Goal: Information Seeking & Learning: Learn about a topic

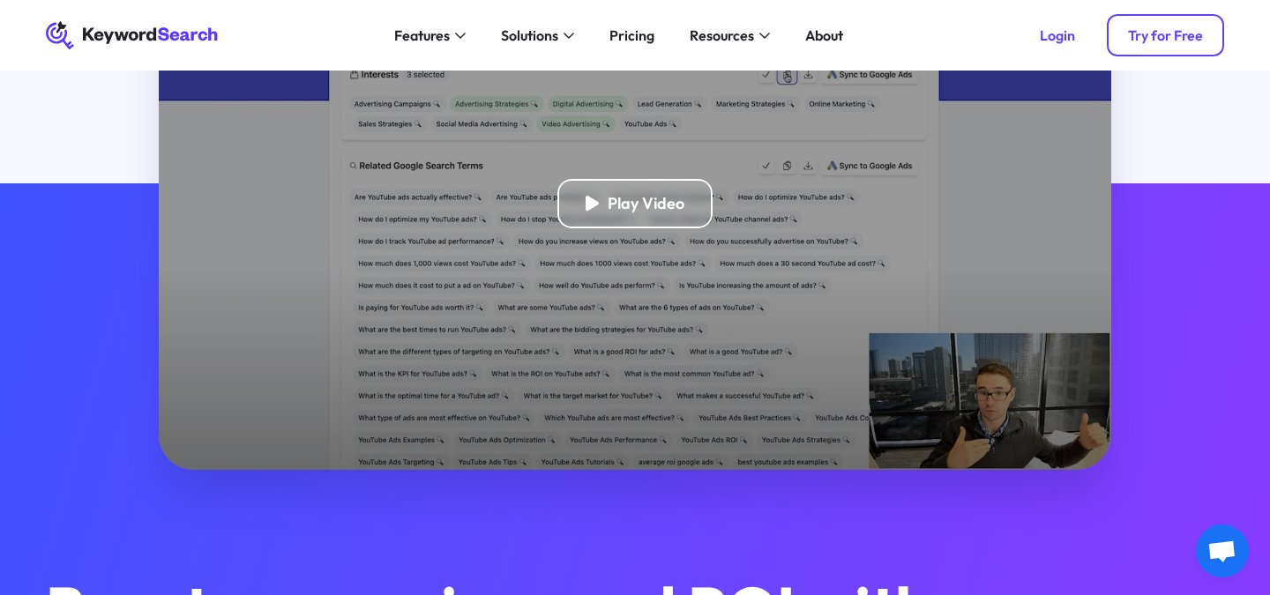
scroll to position [487, 0]
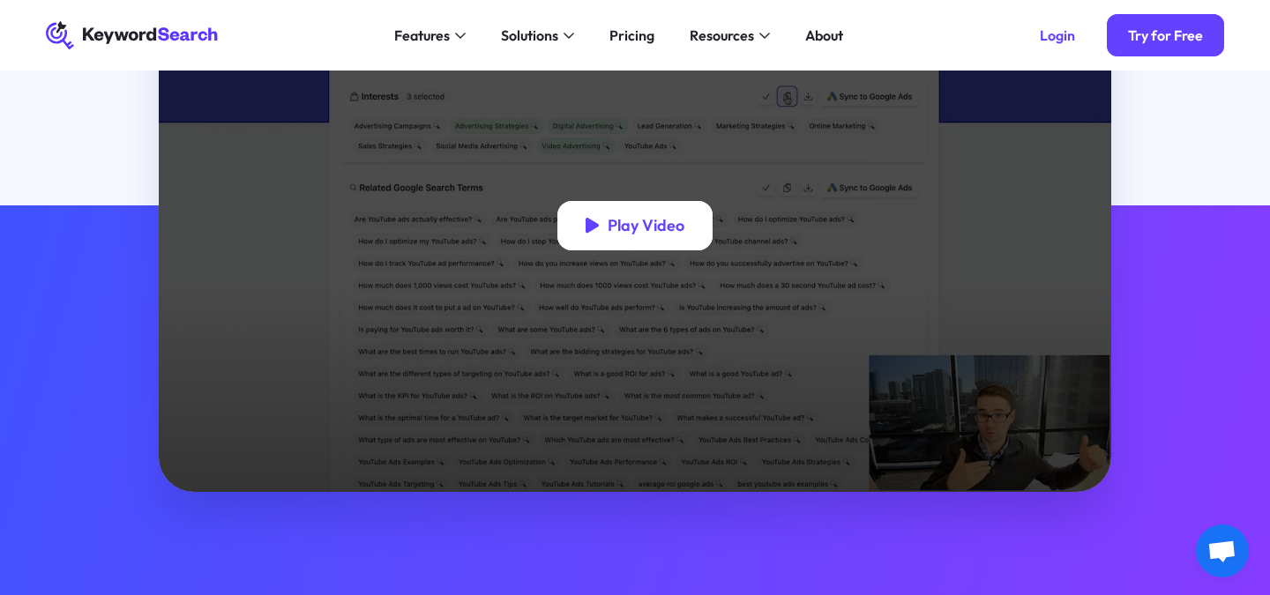
click at [609, 229] on div "Play Video" at bounding box center [646, 226] width 77 height 20
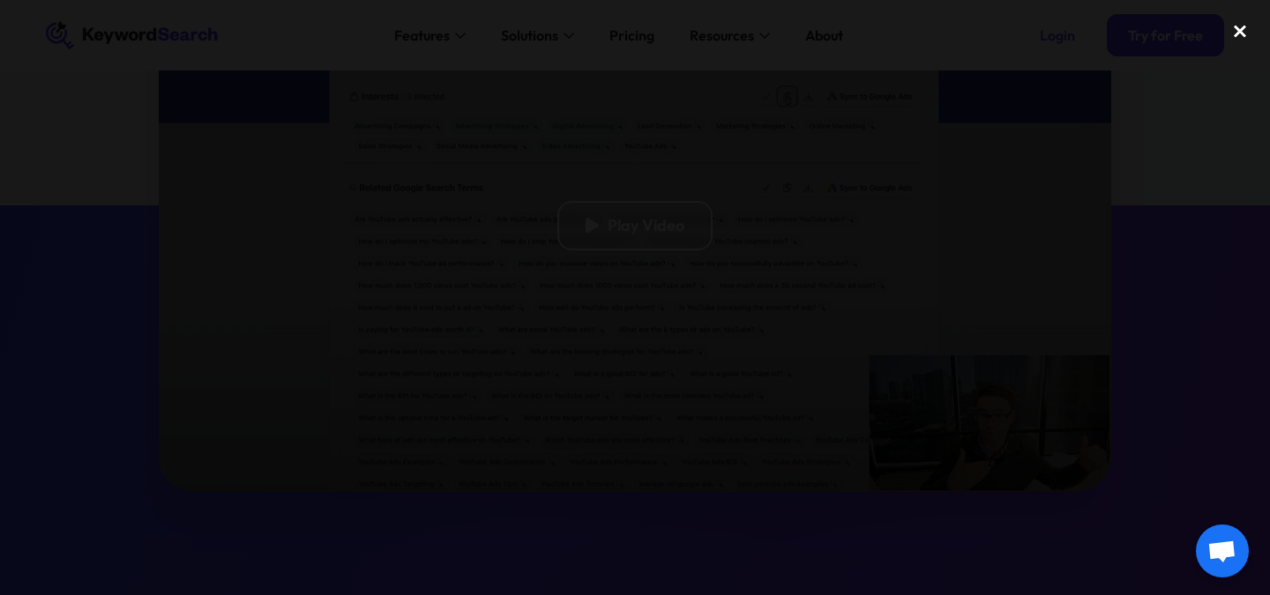
click at [1246, 27] on div "close lightbox" at bounding box center [1240, 31] width 60 height 39
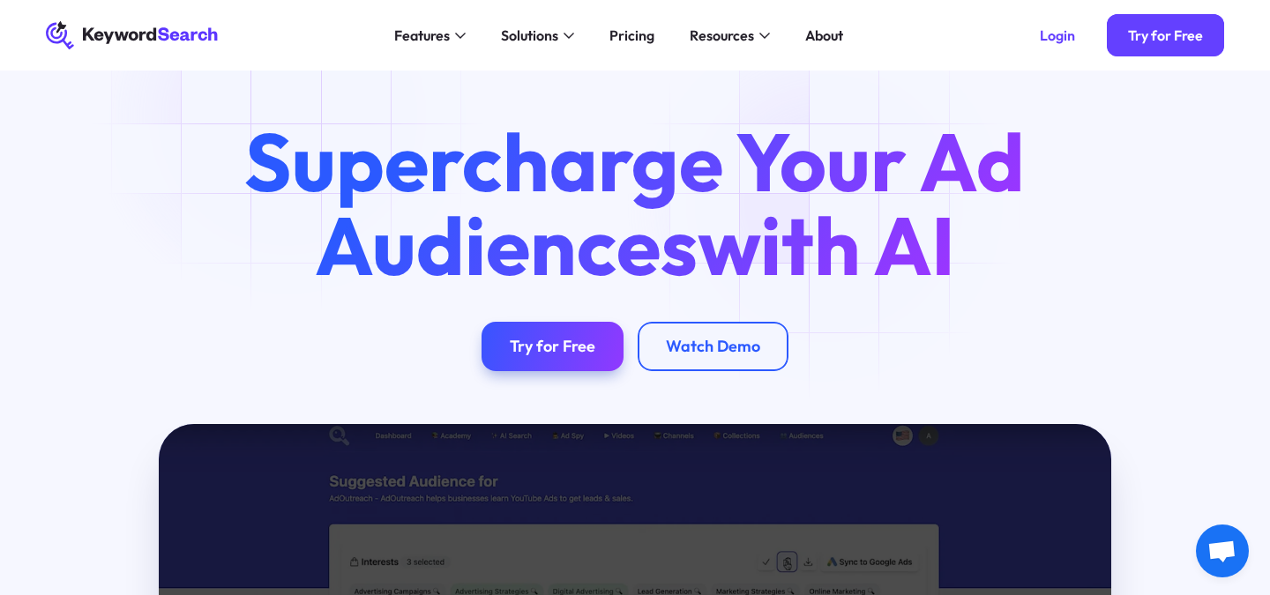
scroll to position [0, 0]
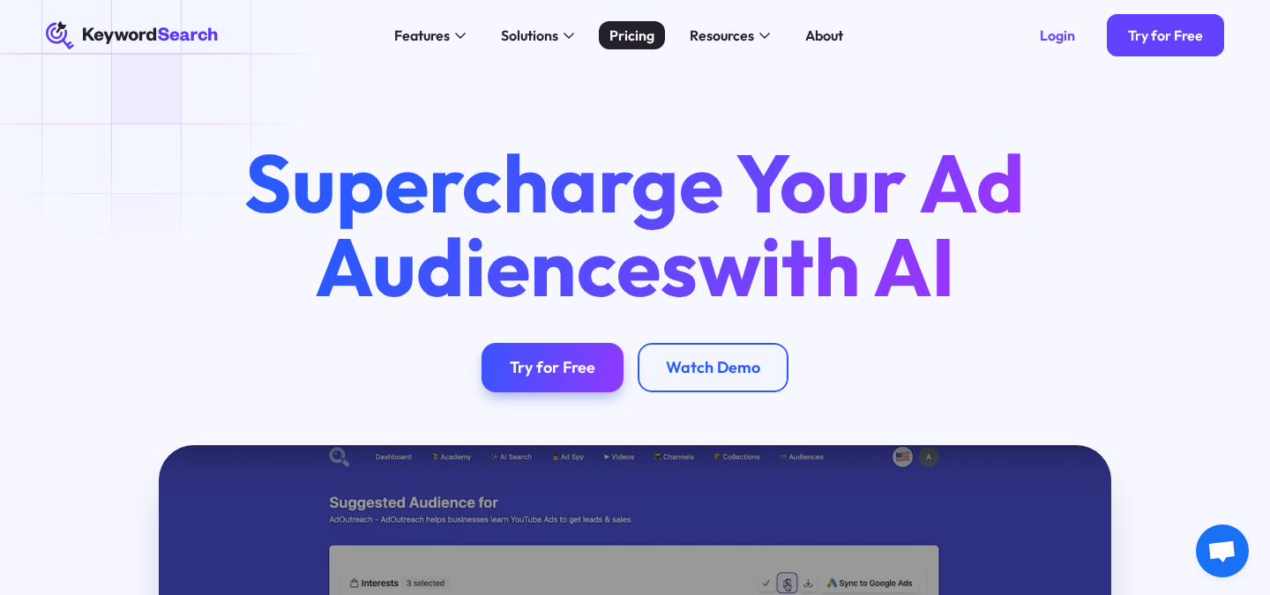
click at [650, 39] on div "Pricing" at bounding box center [632, 35] width 45 height 21
